Goal: Transaction & Acquisition: Purchase product/service

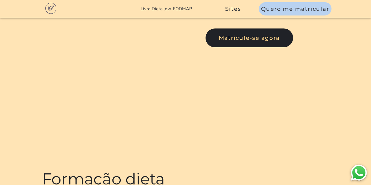
scroll to position [13, 0]
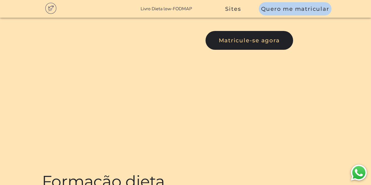
click at [176, 7] on link "Livro Dieta low-FODMAP" at bounding box center [166, 9] width 51 height 6
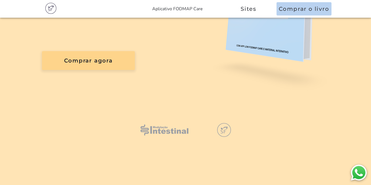
scroll to position [143, 0]
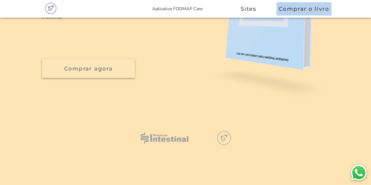
click at [0, 0] on slot "Comprar agora" at bounding box center [0, 0] width 0 height 0
